Goal: Information Seeking & Learning: Learn about a topic

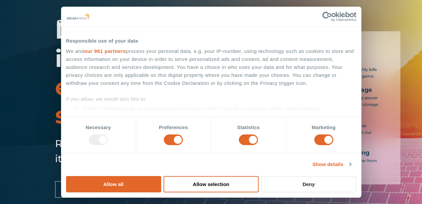
click at [356, 176] on button "Deny" at bounding box center [308, 184] width 95 height 16
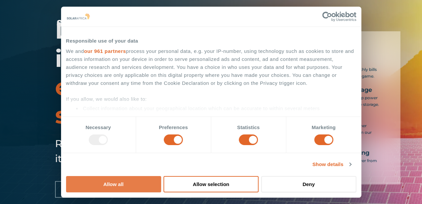
click at [161, 176] on button "Allow all" at bounding box center [113, 184] width 95 height 16
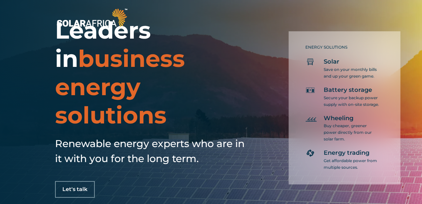
click at [364, 98] on p "Secure your backup power supply with on-site storage." at bounding box center [352, 101] width 57 height 13
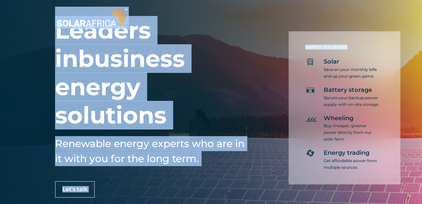
drag, startPoint x: 422, startPoint y: 21, endPoint x: 422, endPoint y: 25, distance: 4.1
click at [254, 102] on div "Leaders in business energy solutions Renewable energy experts who are in it wit…" at bounding box center [211, 102] width 422 height 204
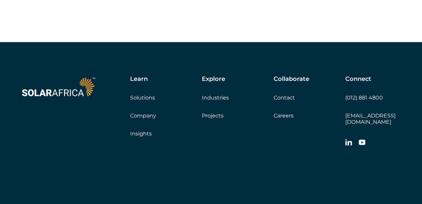
scroll to position [1918, 0]
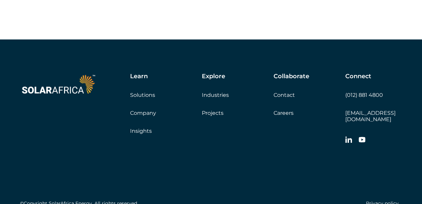
click at [141, 148] on div "Learn Solutions Company Insights Explore Industries Projects Collaborate Contac…" at bounding box center [255, 110] width 294 height 75
click at [141, 134] on link "Insights" at bounding box center [141, 131] width 22 height 6
